Goal: Find specific page/section: Find specific page/section

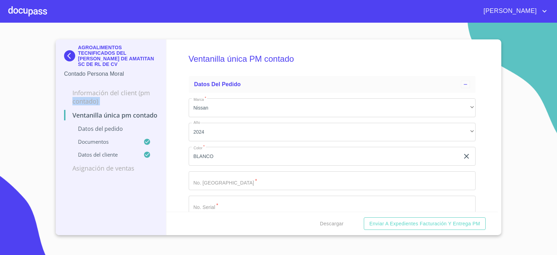
scroll to position [1149, 0]
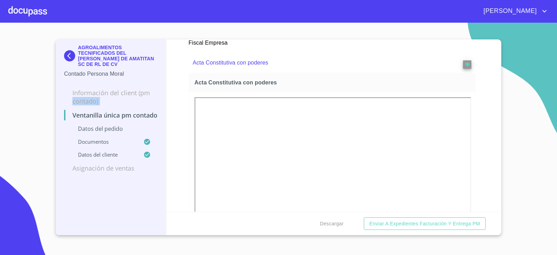
click at [71, 55] on img at bounding box center [71, 55] width 14 height 11
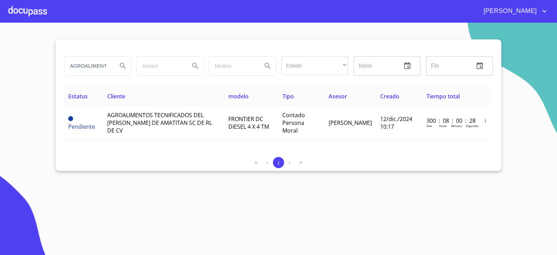
click at [97, 63] on input "AGROALIMENTOS" at bounding box center [87, 65] width 47 height 19
type input "[PERSON_NAME]"
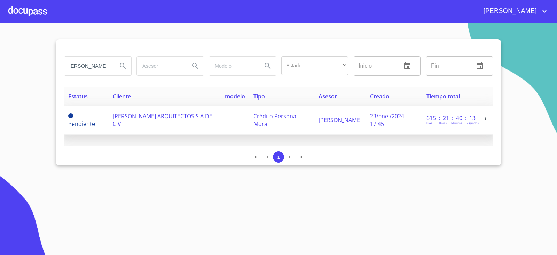
scroll to position [0, 0]
click at [185, 122] on td "[PERSON_NAME] ARQUITECTOS S.A DE C.V" at bounding box center [165, 120] width 112 height 29
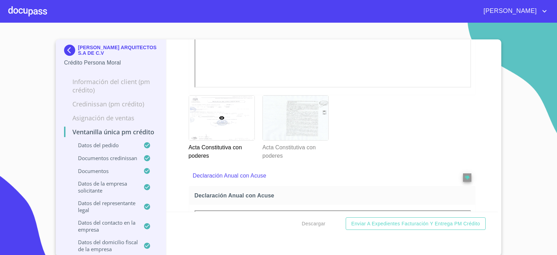
scroll to position [2436, 0]
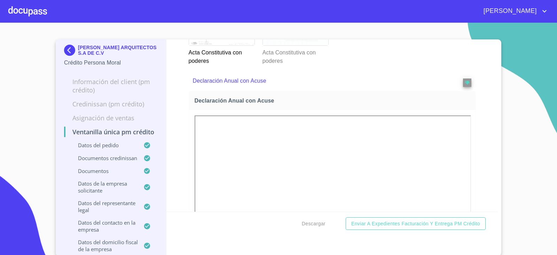
click at [274, 45] on div at bounding box center [295, 23] width 65 height 45
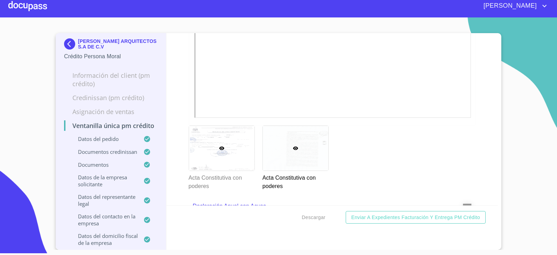
scroll to position [2537, 0]
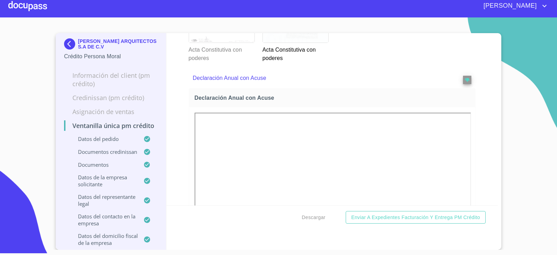
click at [236, 42] on div at bounding box center [221, 20] width 65 height 45
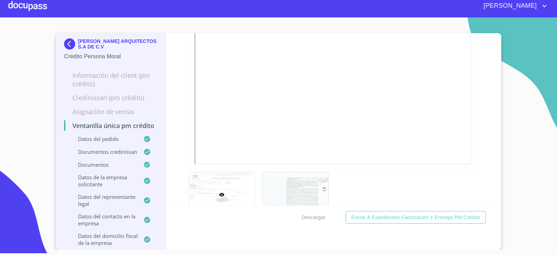
click at [67, 42] on img at bounding box center [71, 43] width 14 height 11
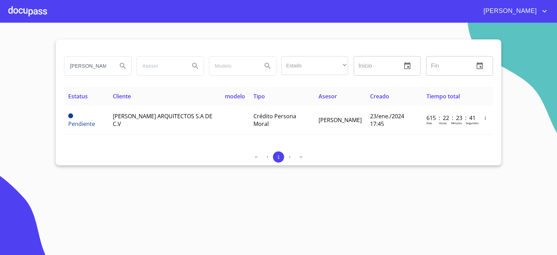
click at [96, 64] on input "[PERSON_NAME]" at bounding box center [87, 65] width 47 height 19
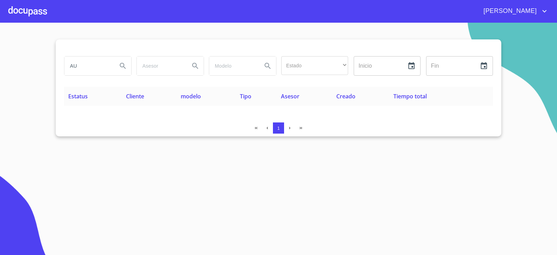
type input "A"
type input "D"
type input "S"
type input "SOLUCIONES DE POTENCIA"
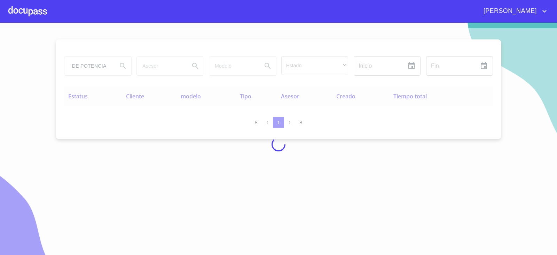
scroll to position [0, 0]
click at [504, 67] on div at bounding box center [278, 144] width 557 height 232
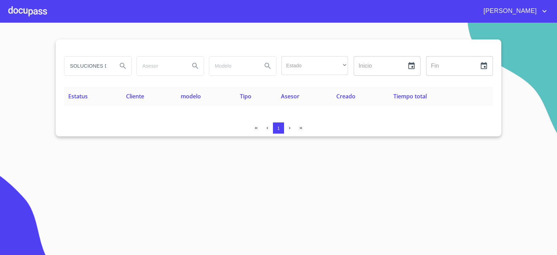
click at [112, 145] on section "SOLUCIONES DE POTENCIA Estado ​ ​ Inicio ​ Fin ​ Estatus Cliente modelo Tipo As…" at bounding box center [278, 139] width 557 height 232
click at [132, 140] on section "SOLUCIONES DE POTENCIA Estado ​ ​ Inicio ​ Fin ​ Estatus Cliente modelo Tipo As…" at bounding box center [278, 139] width 557 height 232
